Goal: Unclear

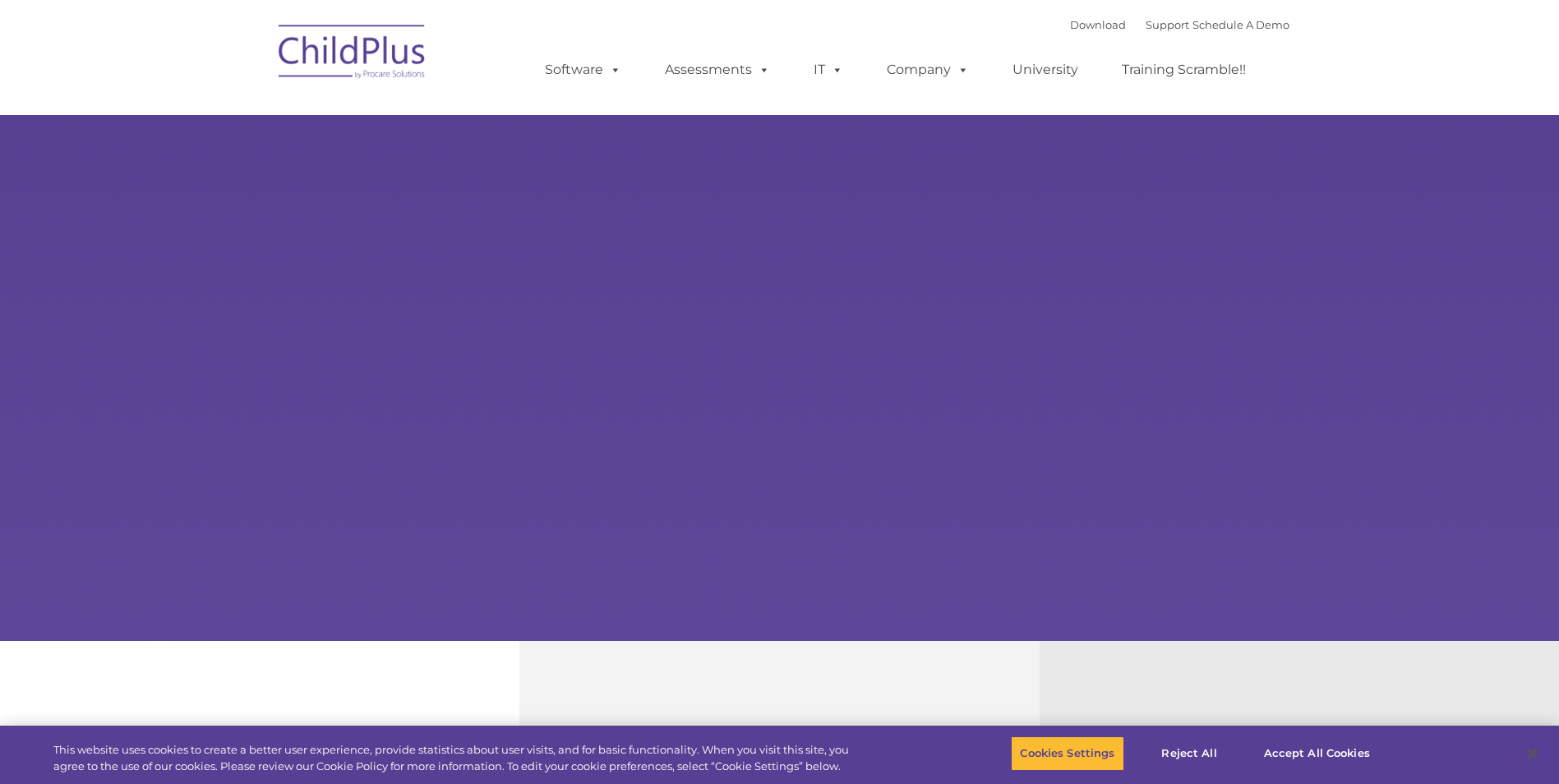
select select "MEDIUM"
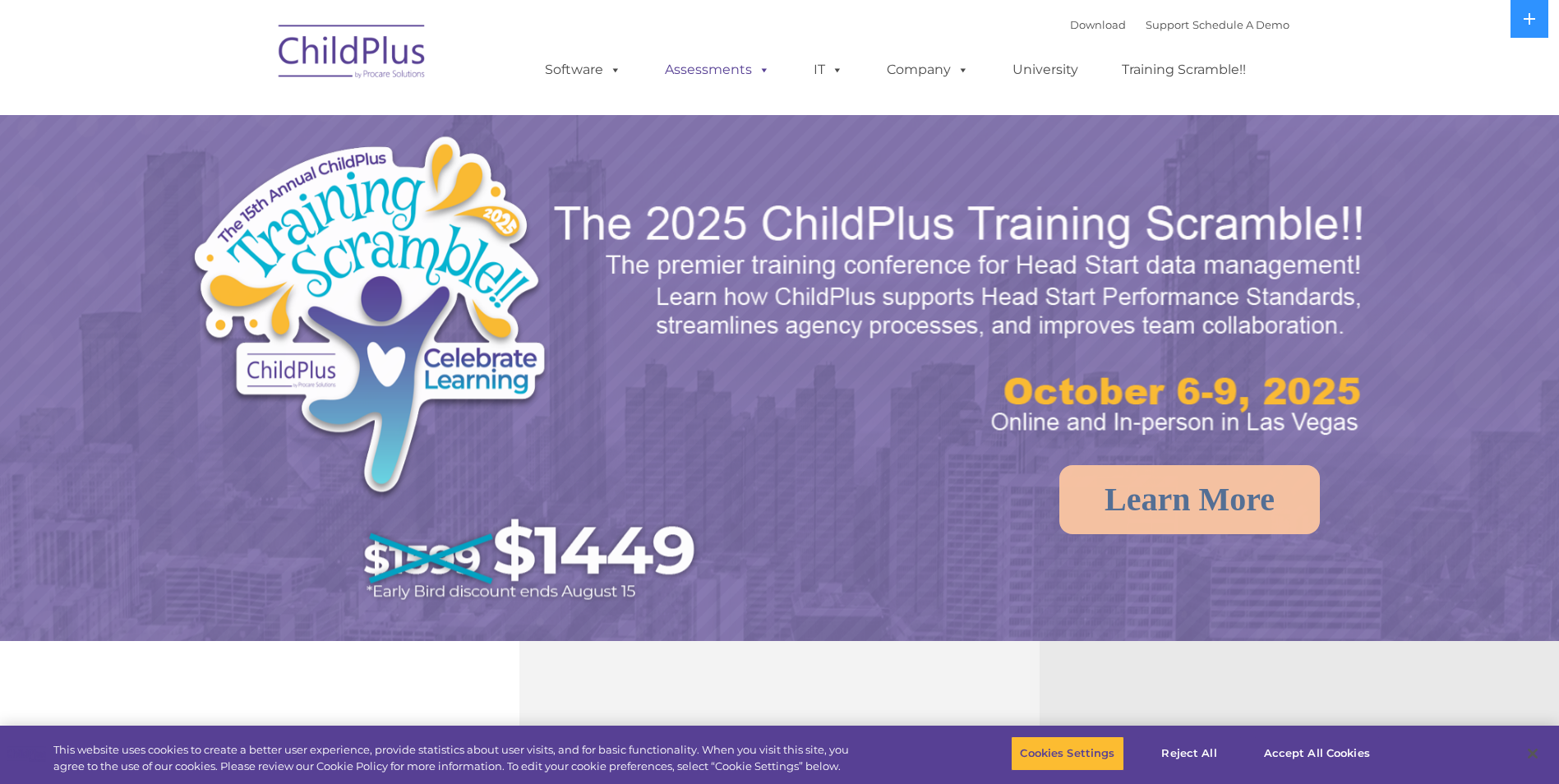
select select "MEDIUM"
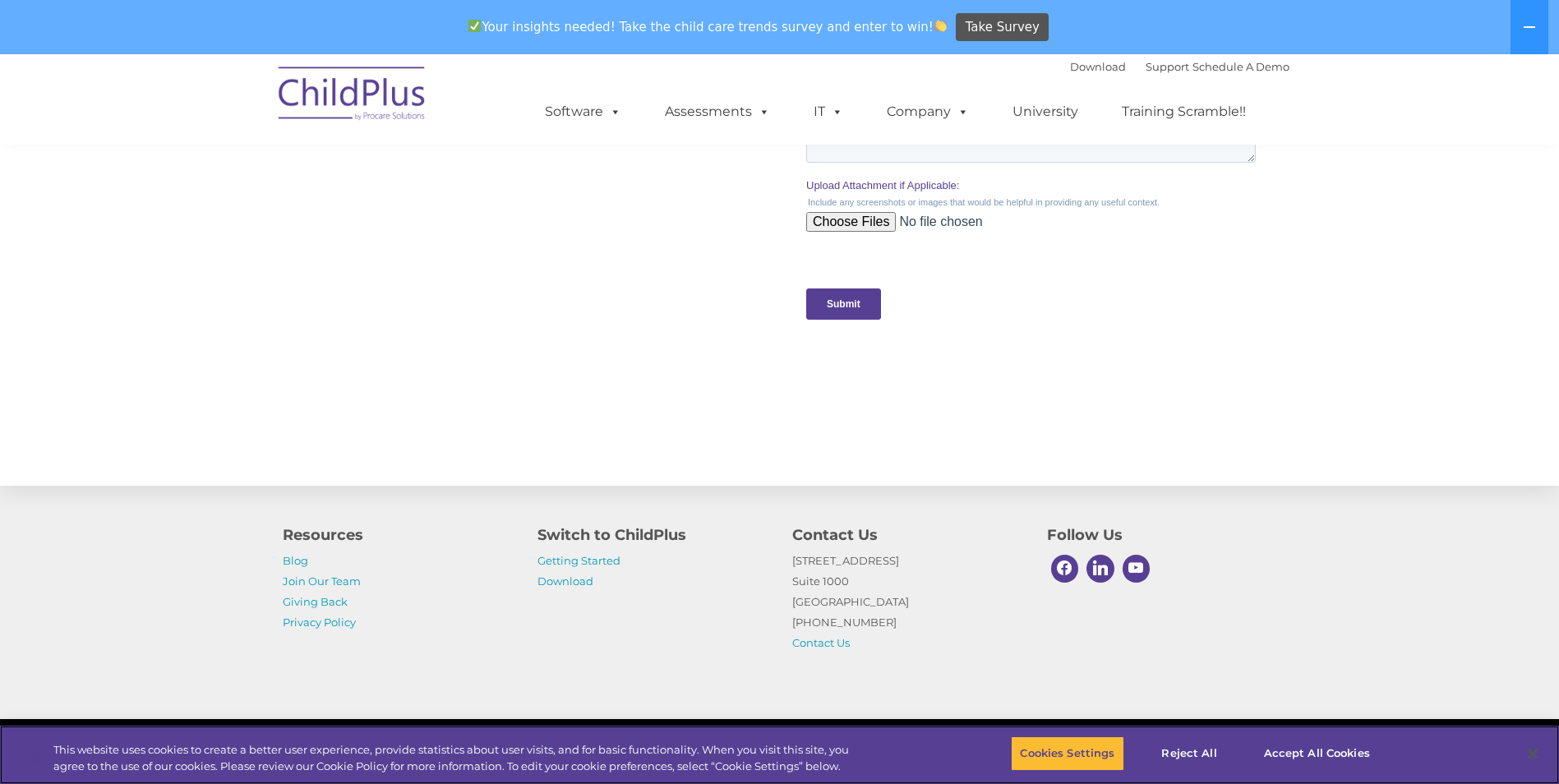
scroll to position [1616, 0]
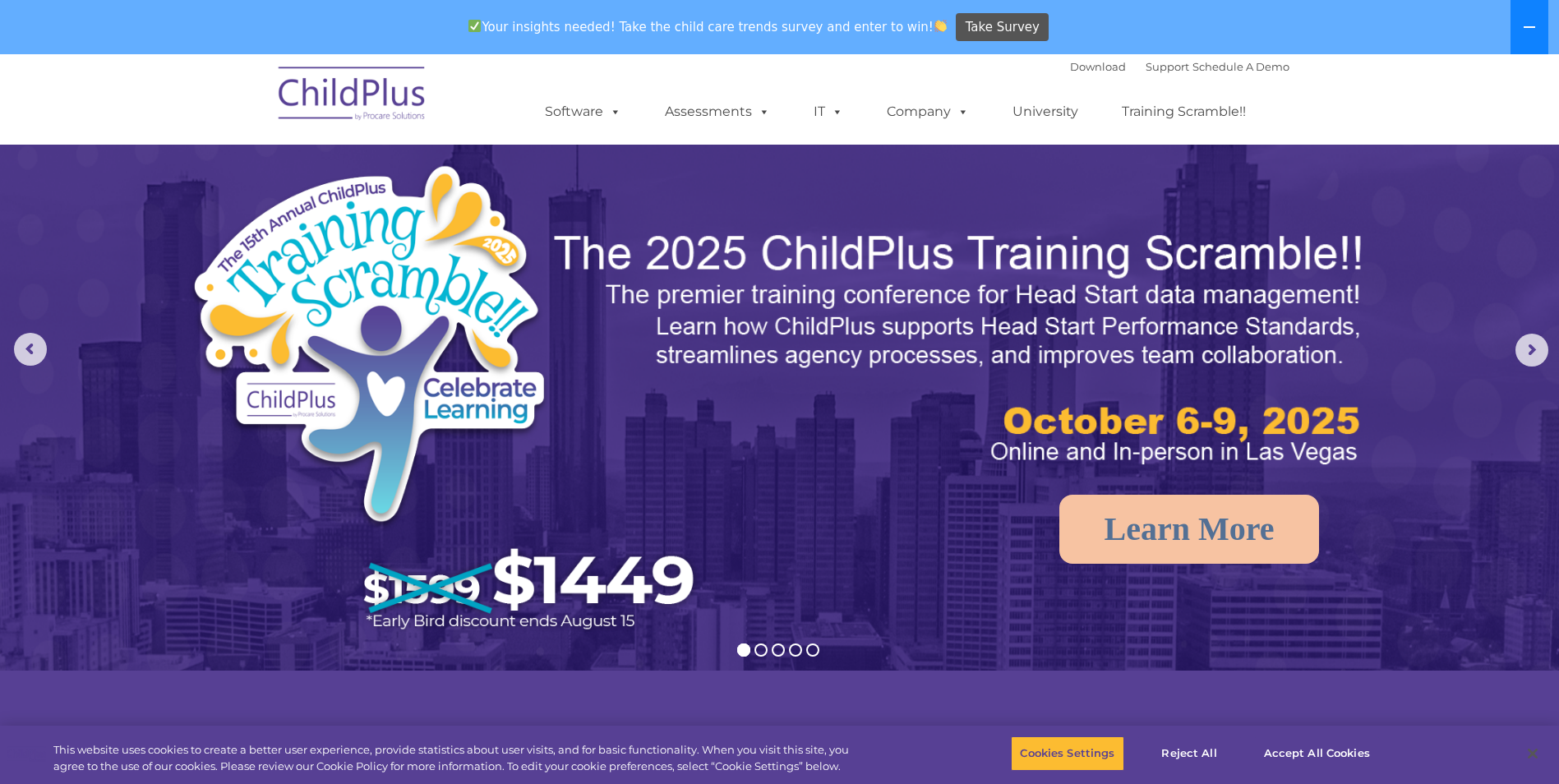
click at [1518, 37] on button at bounding box center [1529, 27] width 38 height 54
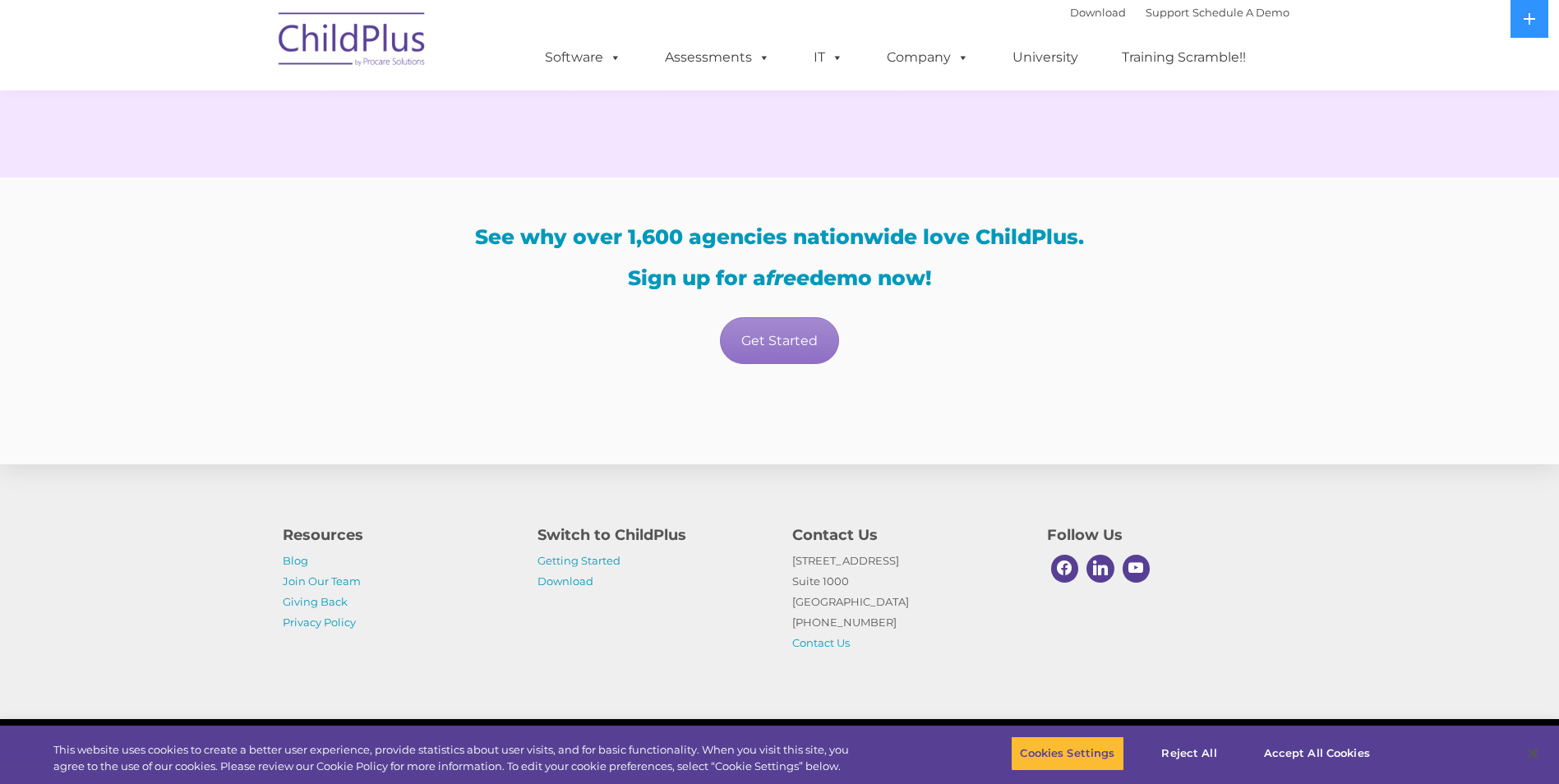
scroll to position [2798, 0]
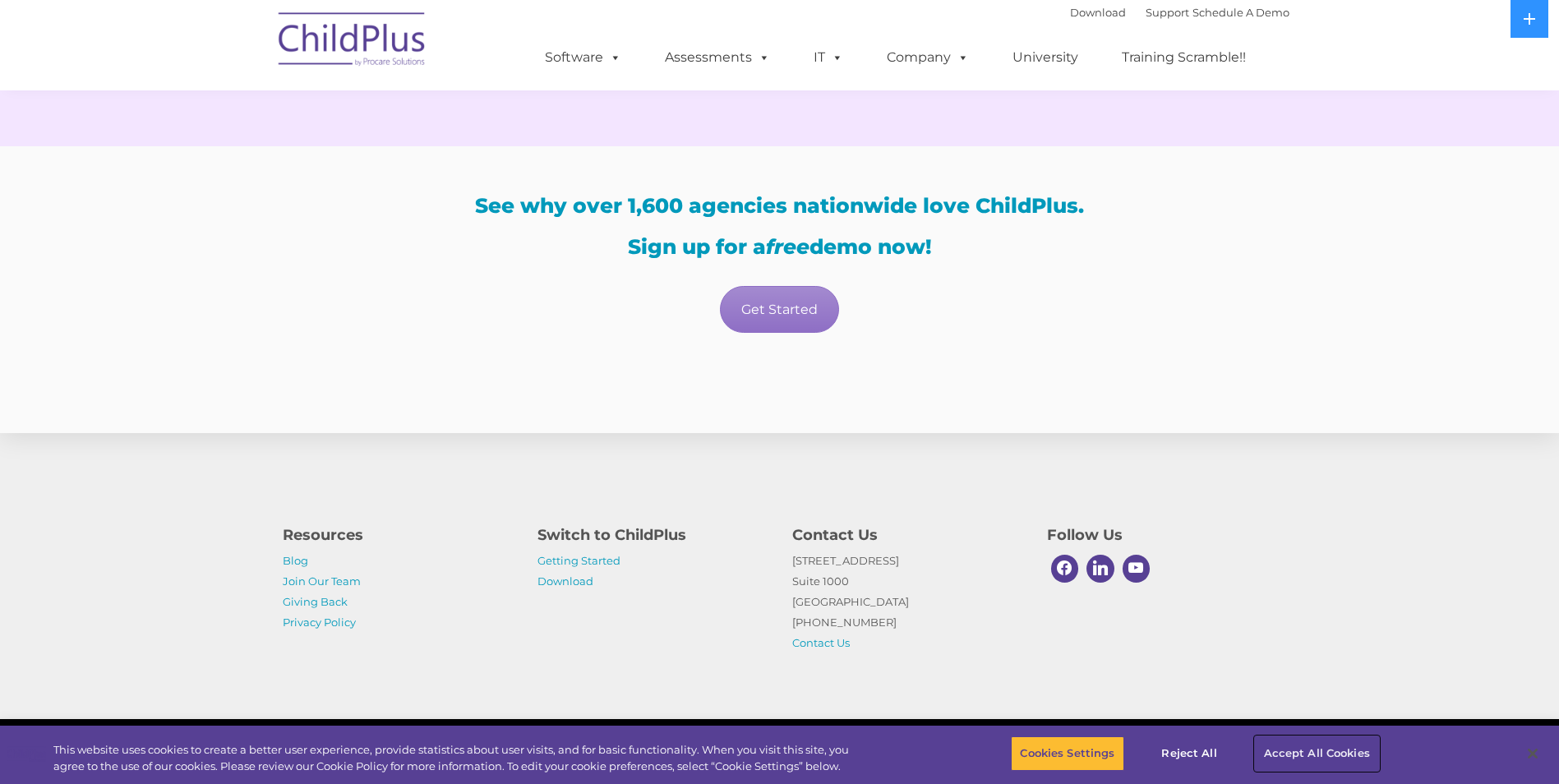
click at [1299, 754] on button "Accept All Cookies" at bounding box center [1317, 754] width 124 height 35
